Goal: Transaction & Acquisition: Purchase product/service

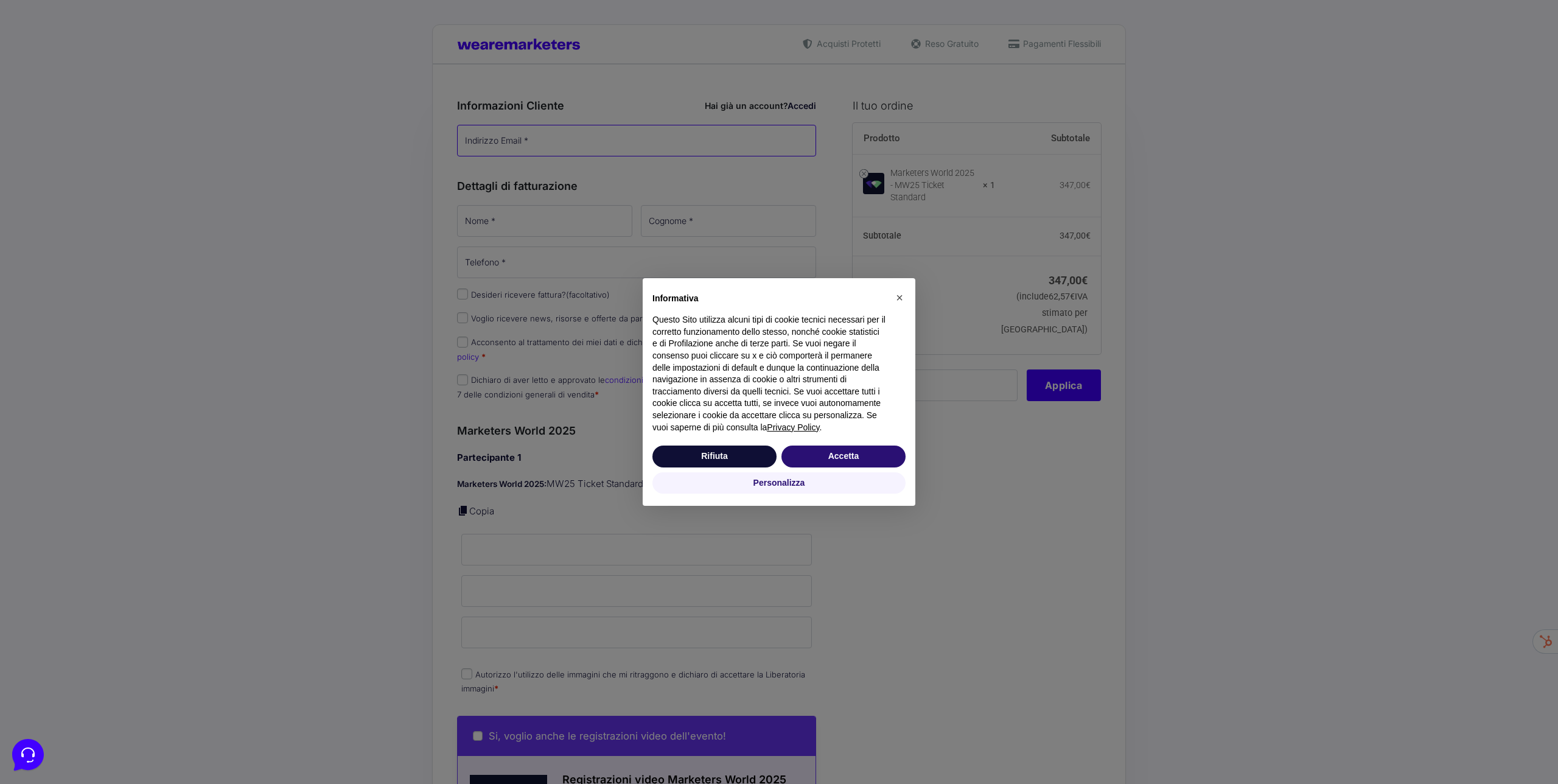
type input "[PERSON_NAME][EMAIL_ADDRESS][PERSON_NAME][DOMAIN_NAME]"
click at [825, 459] on button "Accetta" at bounding box center [843, 456] width 124 height 22
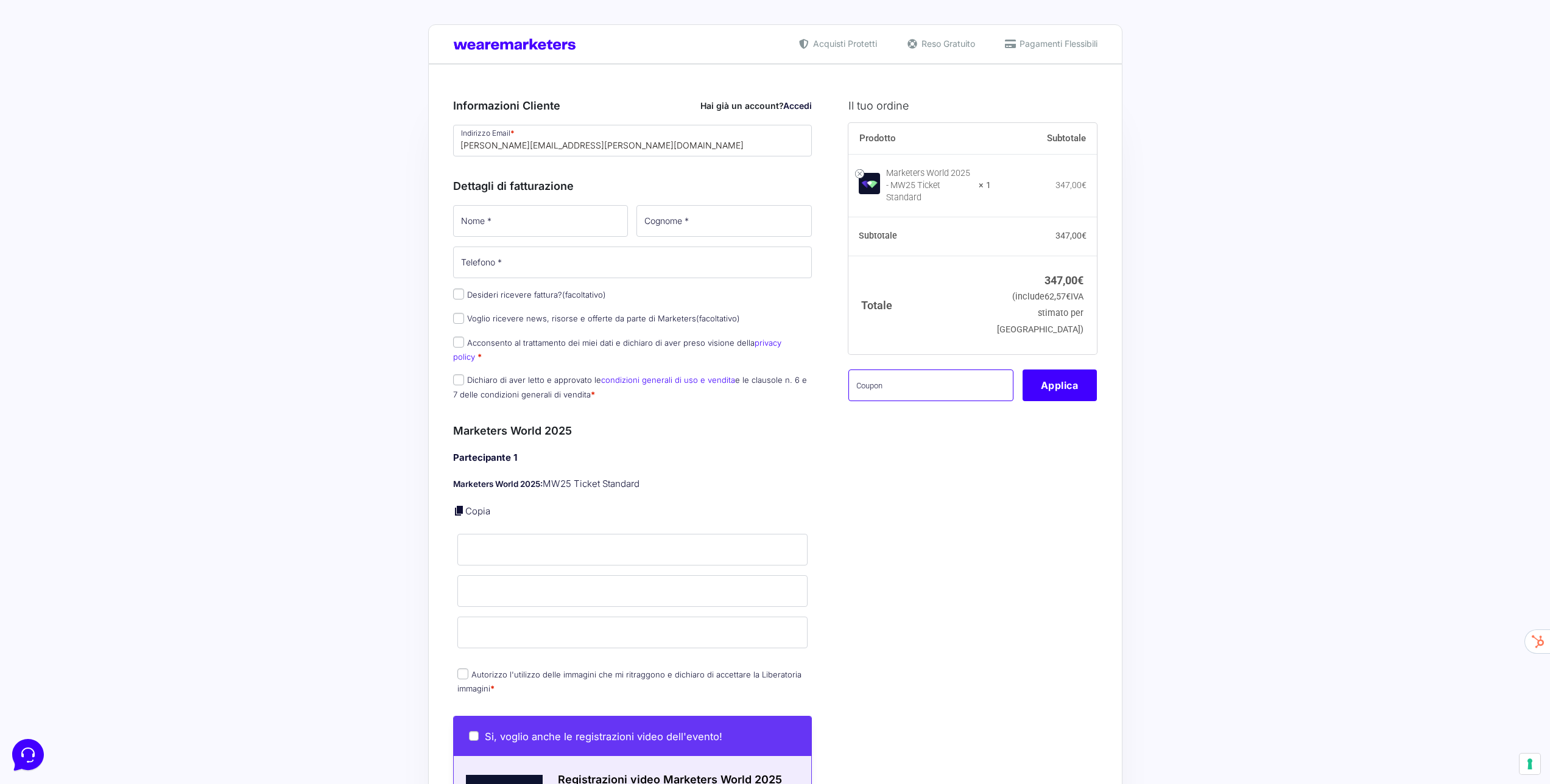
click at [930, 380] on input "text" at bounding box center [931, 385] width 165 height 32
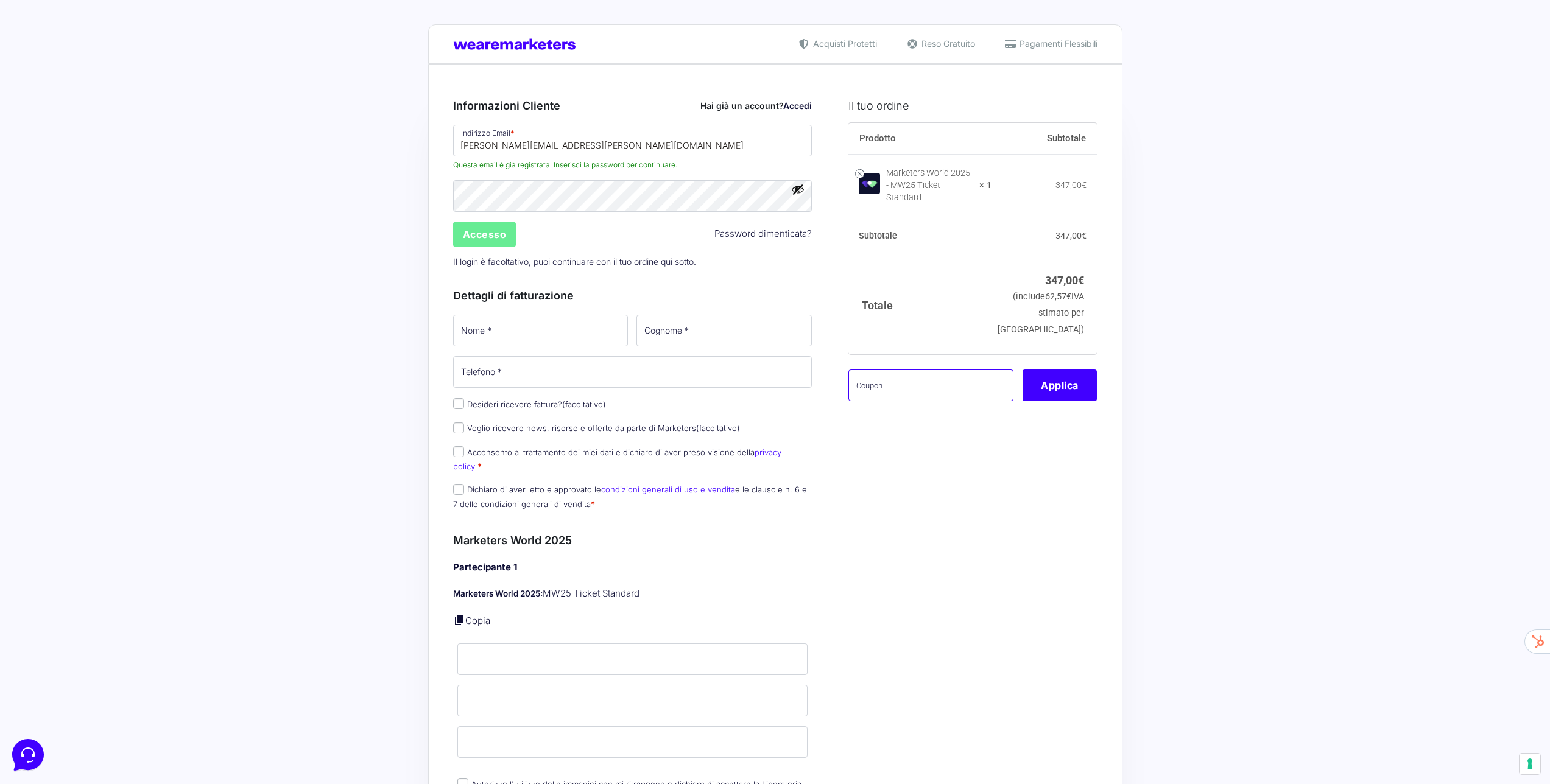
drag, startPoint x: 924, startPoint y: 389, endPoint x: 954, endPoint y: 384, distance: 30.4
click at [924, 389] on input "text" at bounding box center [931, 385] width 165 height 32
paste input "AMB10OFF"
type input "AMB10OFF"
click at [1081, 382] on button "Applica" at bounding box center [1060, 385] width 74 height 32
